Goal: Task Accomplishment & Management: Manage account settings

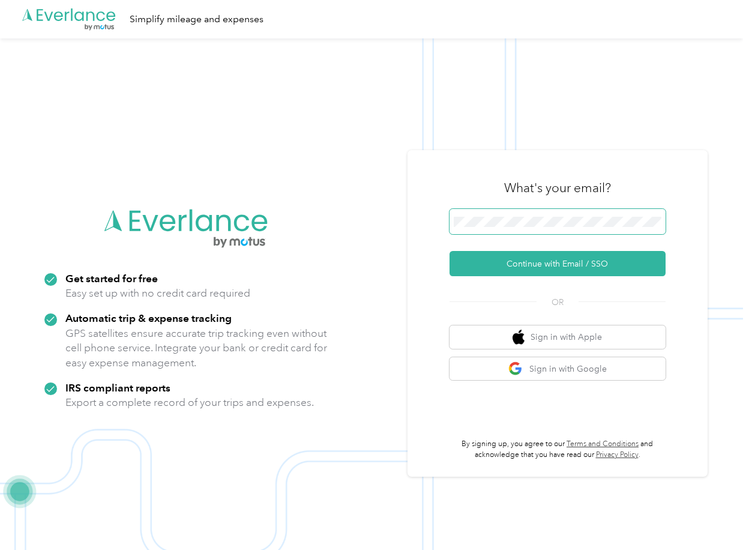
click at [499, 216] on span at bounding box center [558, 221] width 216 height 25
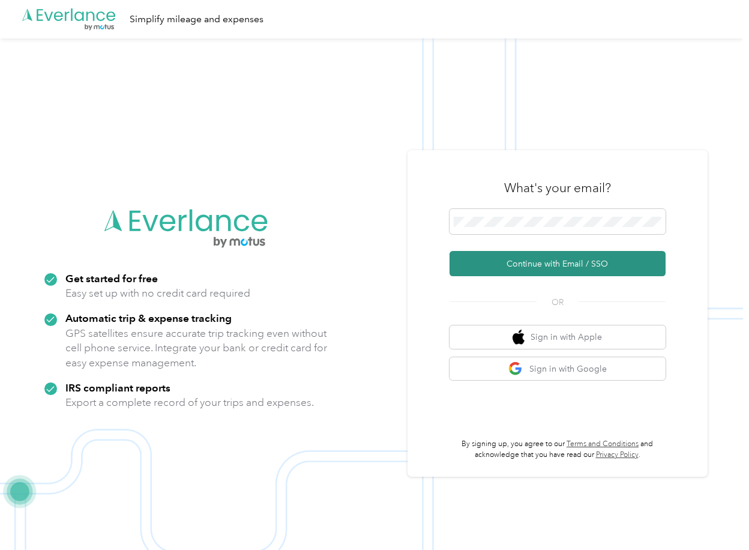
click at [486, 259] on button "Continue with Email / SSO" at bounding box center [558, 263] width 216 height 25
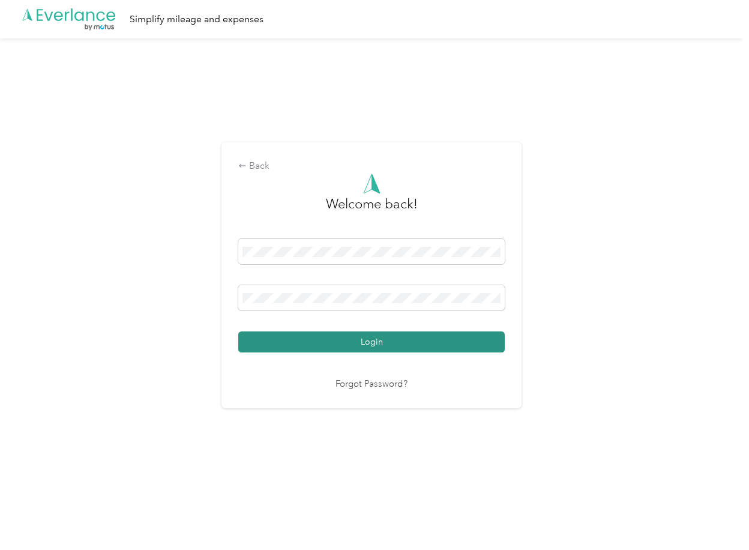
click at [308, 336] on button "Login" at bounding box center [371, 341] width 267 height 21
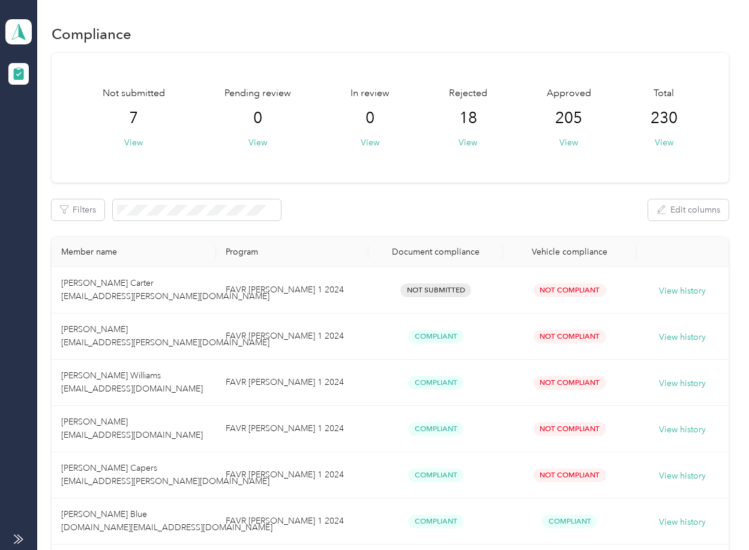
drag, startPoint x: 430, startPoint y: 191, endPoint x: 271, endPoint y: 3, distance: 246.3
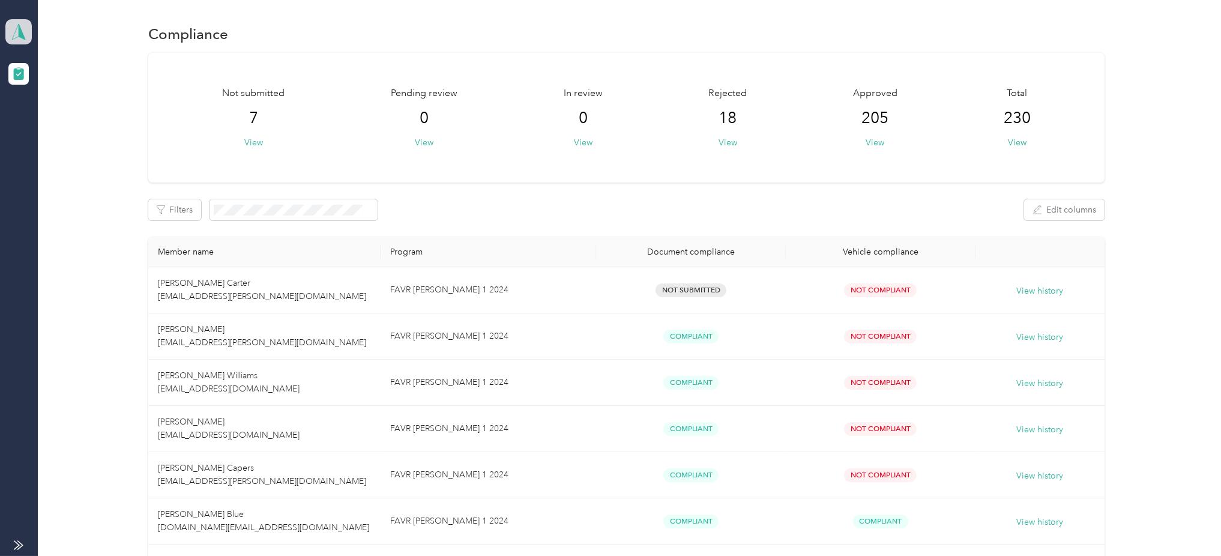
click at [20, 32] on polygon at bounding box center [22, 31] width 7 height 16
click at [66, 125] on div "Log out" at bounding box center [132, 125] width 236 height 21
